Goal: Transaction & Acquisition: Purchase product/service

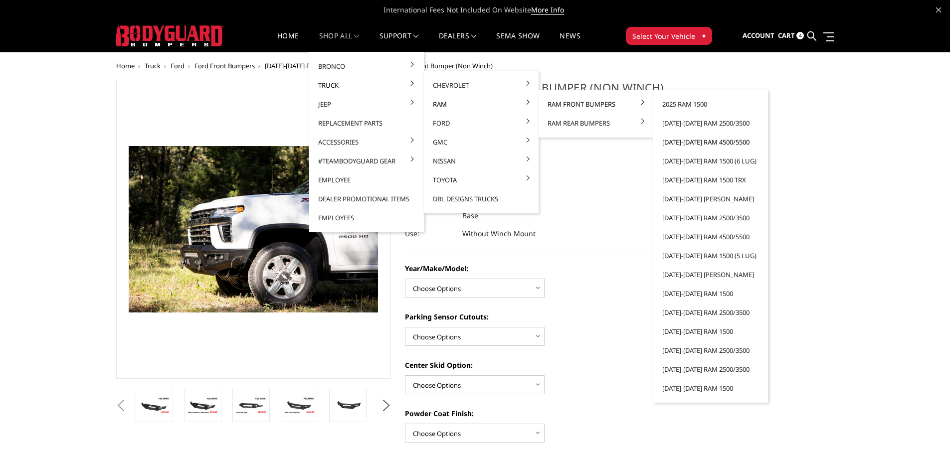
click at [687, 141] on link "[DATE]-[DATE] Ram 4500/5500" at bounding box center [710, 142] width 107 height 19
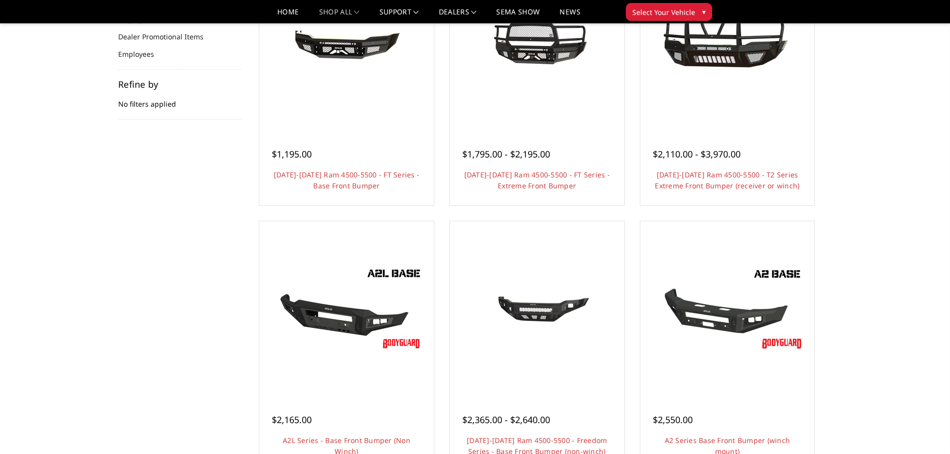
scroll to position [150, 0]
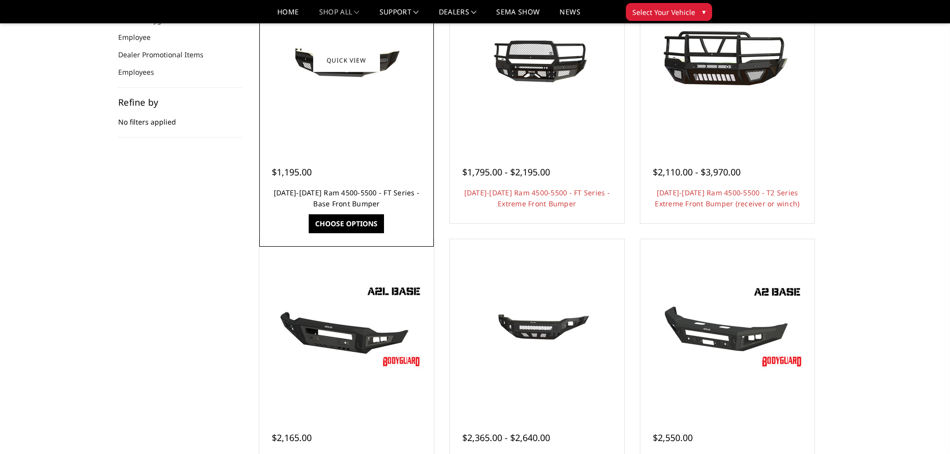
click at [357, 192] on link "[DATE]-[DATE] Ram 4500-5500 - FT Series - Base Front Bumper" at bounding box center [347, 198] width 146 height 20
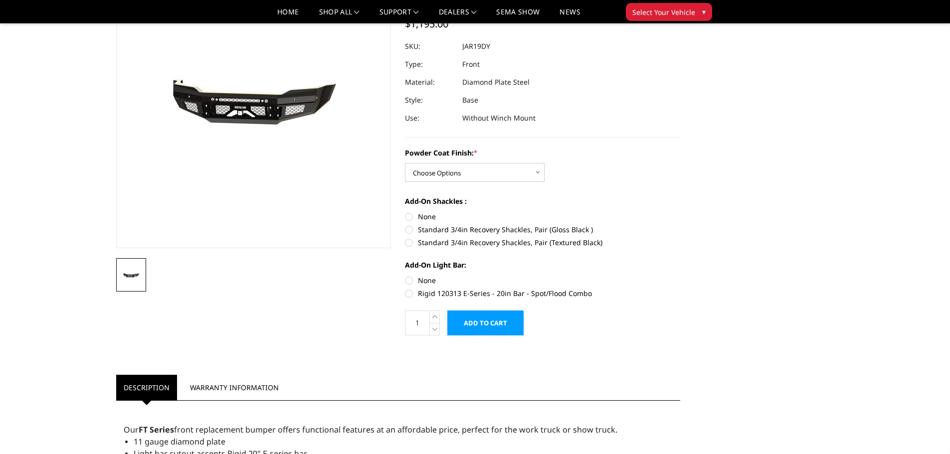
scroll to position [50, 0]
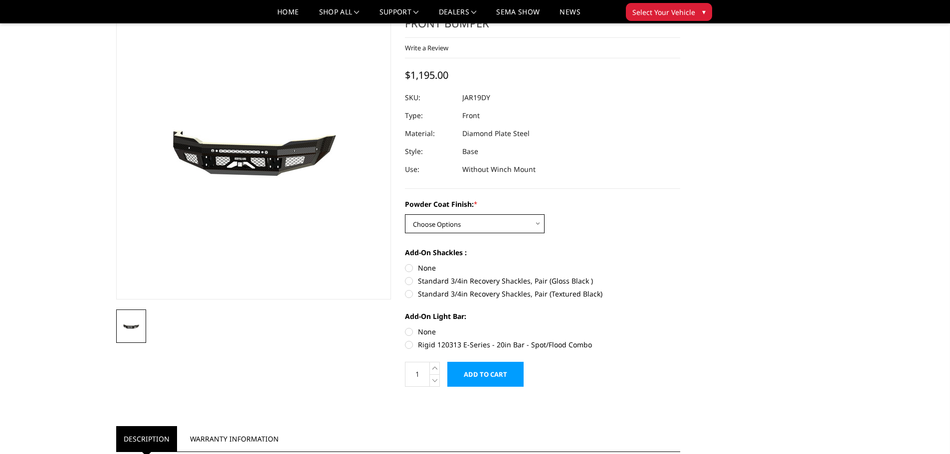
click at [527, 220] on select "Choose Options Bare Metal Gloss Black Powder Coat Textured Black Powder Coat" at bounding box center [475, 223] width 140 height 19
click at [578, 230] on div "Powder Coat Finish: * Choose Options Bare Metal Gloss Black Powder Coat Texture…" at bounding box center [542, 216] width 275 height 34
